Goal: Task Accomplishment & Management: Manage account settings

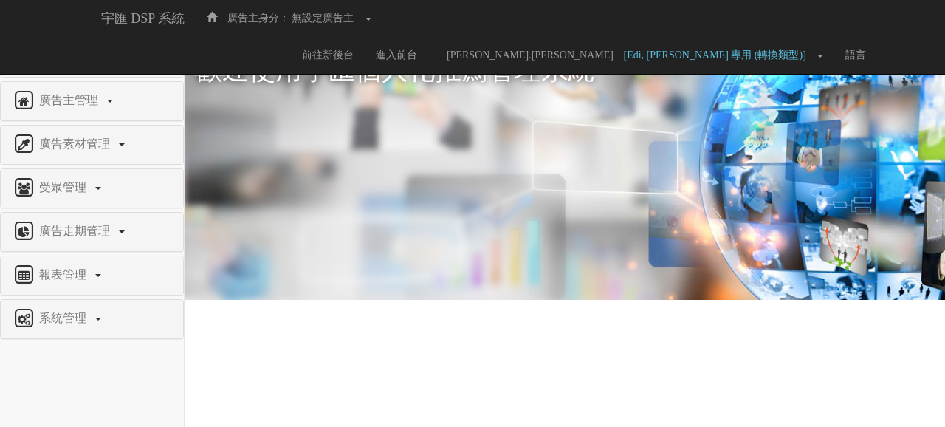
click at [63, 41] on div "權限管理" at bounding box center [92, 57] width 182 height 38
click at [65, 50] on span "權限管理" at bounding box center [64, 56] width 58 height 13
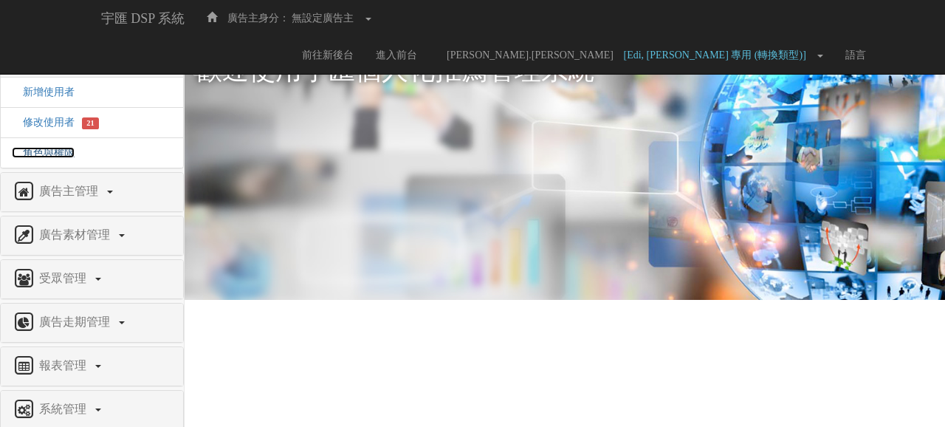
click at [50, 148] on span "角色與權限" at bounding box center [43, 152] width 63 height 11
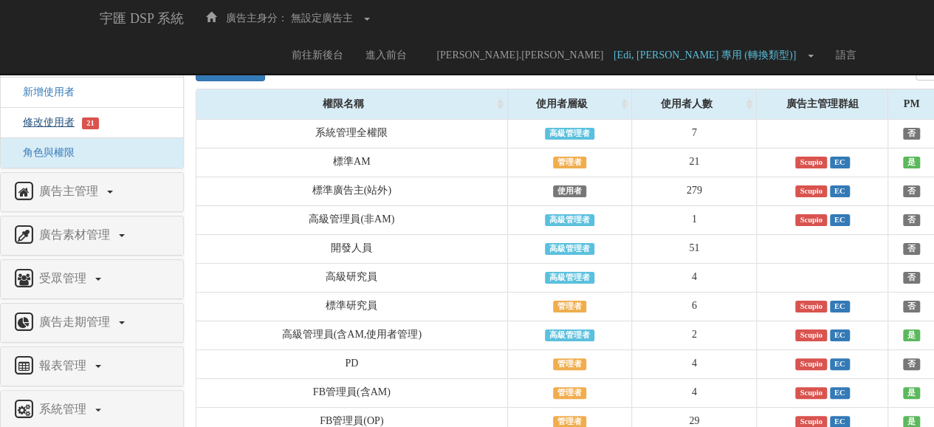
scroll to position [0, 1]
click at [58, 120] on span "修改使用者" at bounding box center [43, 122] width 63 height 11
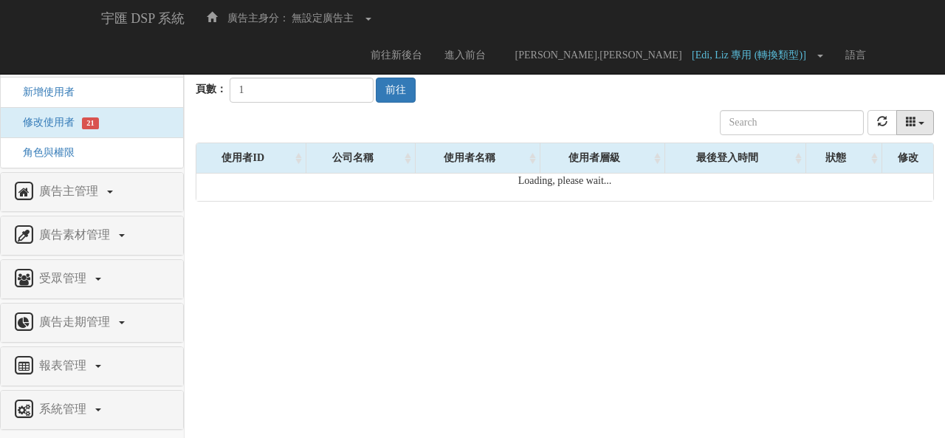
click at [918, 120] on button "columns" at bounding box center [915, 122] width 38 height 25
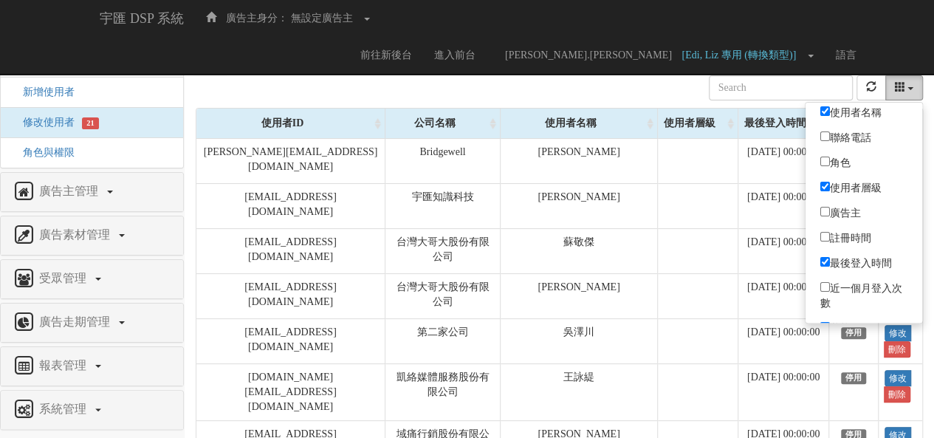
scroll to position [38, 0]
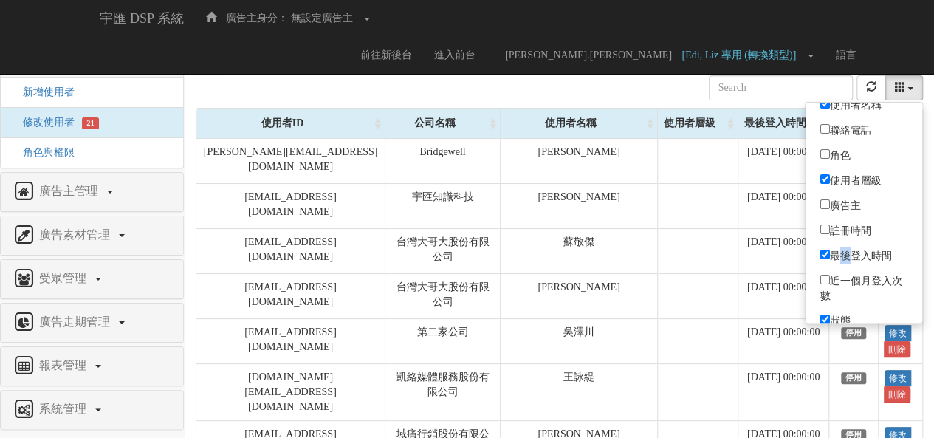
click at [836, 245] on label "最後登入時間" at bounding box center [863, 254] width 117 height 21
click at [830, 249] on input "最後登入時間" at bounding box center [825, 254] width 10 height 10
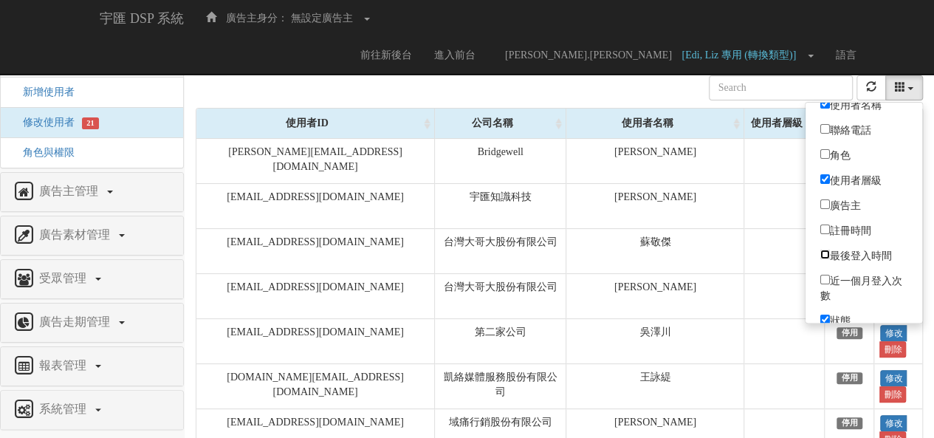
scroll to position [0, 0]
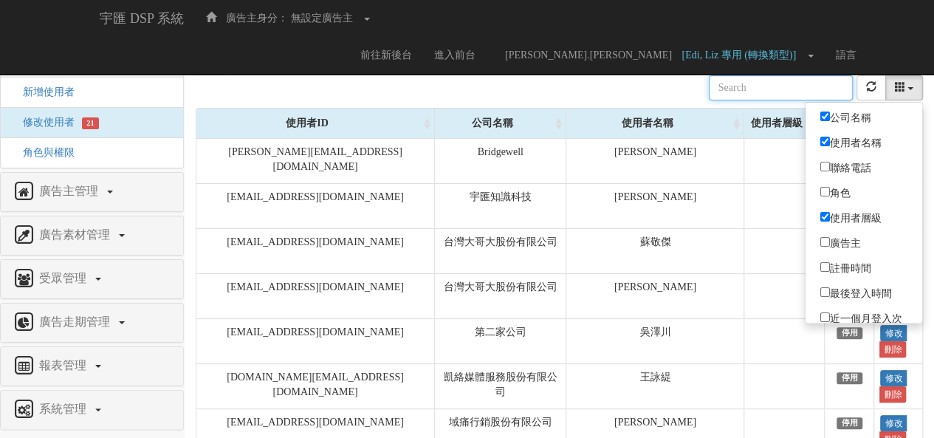
click at [616, 82] on div "公司名稱 使用者名稱 聯絡電話 角色 使用者層級 廣告主 註冊時間 最後登入時間 近一個月登入次數 狀態" at bounding box center [559, 88] width 727 height 40
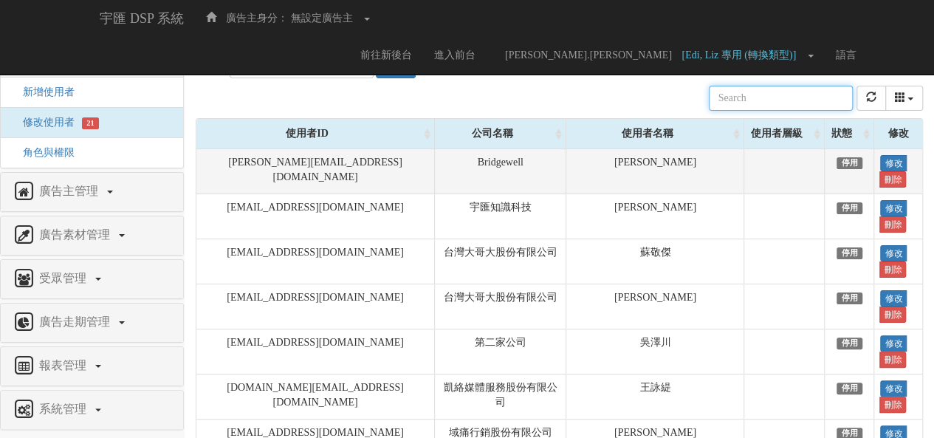
scroll to position [22, 0]
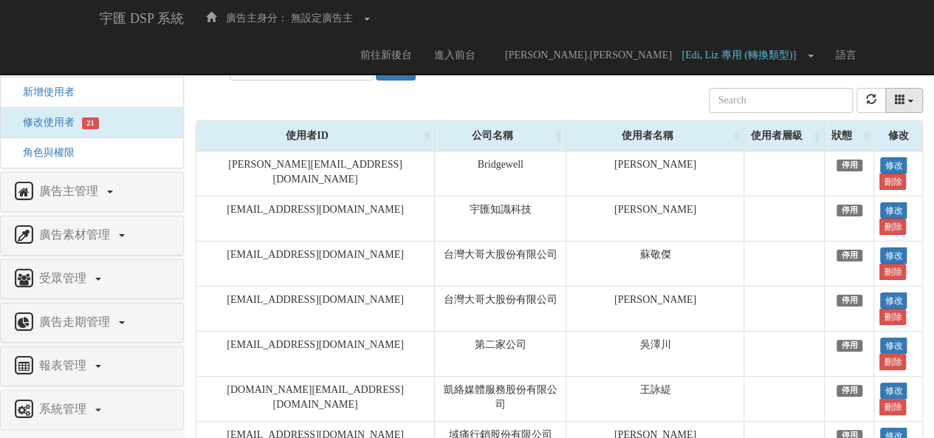
click at [908, 98] on button "columns" at bounding box center [904, 100] width 38 height 25
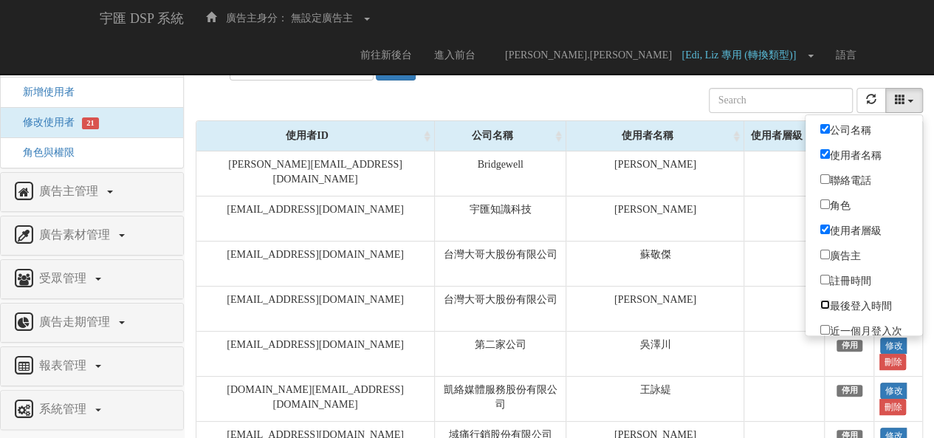
click at [821, 300] on input "最後登入時間" at bounding box center [825, 305] width 10 height 10
checkbox input "true"
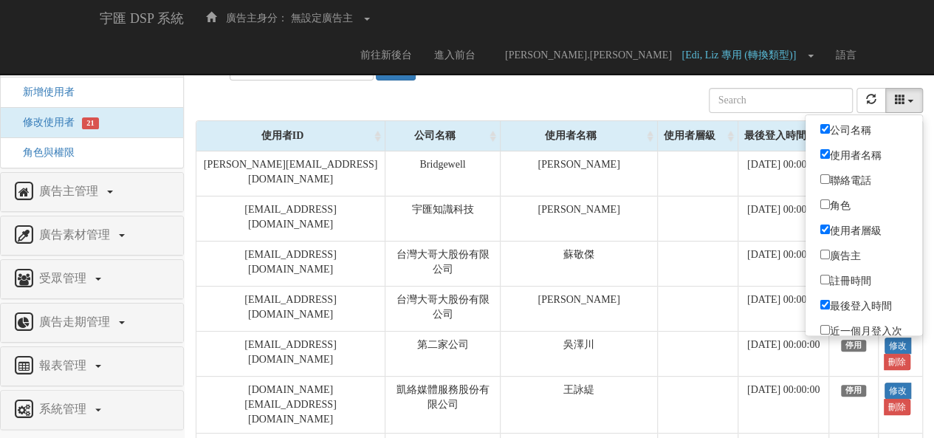
click at [657, 111] on div "公司名稱 使用者名稱 聯絡電話 角色 使用者層級 廣告主 註冊時間 最後登入時間 近一個月登入次數 狀態" at bounding box center [559, 100] width 727 height 40
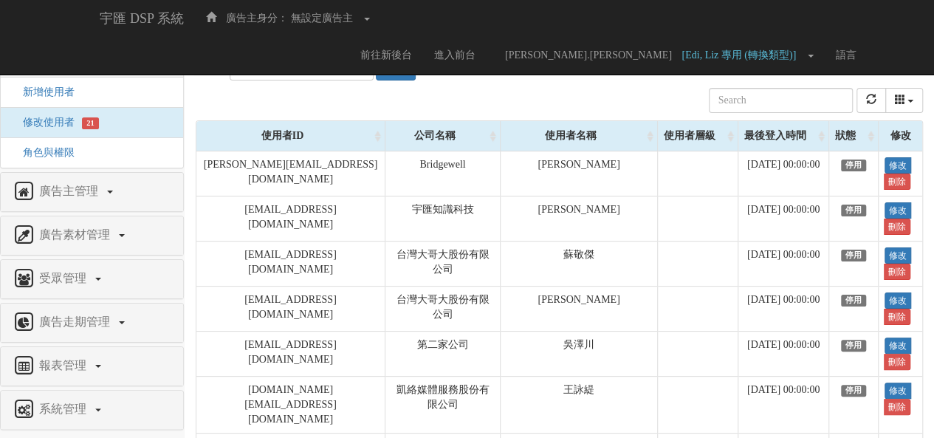
click at [781, 132] on div "最後登入時間" at bounding box center [783, 136] width 90 height 30
